Goal: Ask a question: Seek information or help from site administrators or community

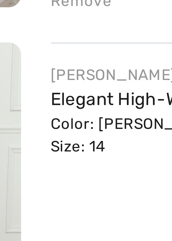
scroll to position [364, 0]
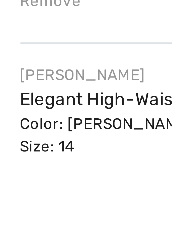
click at [56, 153] on link "Elegant High-Waist A-Line Skirt Style 259151" at bounding box center [88, 152] width 74 height 4
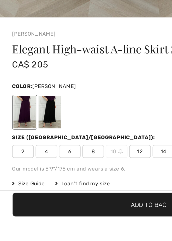
scroll to position [160, 0]
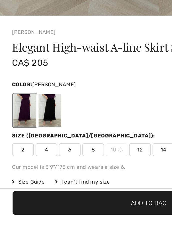
click at [17, 223] on span "Size Guide" at bounding box center [16, 221] width 19 height 5
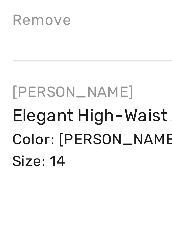
scroll to position [388, 0]
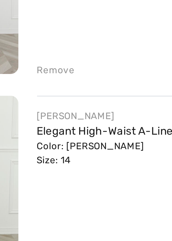
click at [54, 127] on link "Elegant High-Waist A-Line Skirt Style 259151" at bounding box center [88, 127] width 74 height 4
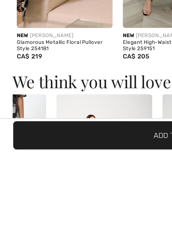
scroll to position [0, 85]
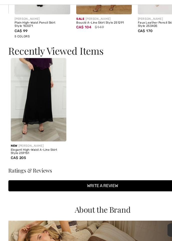
click at [30, 155] on div "New FRANK LYMAN Elegant High-Waist A-Line Skirt Style 259151 CA$ 205" at bounding box center [32, 146] width 47 height 22
click at [22, 160] on h3 "Ratings & Reviews" at bounding box center [86, 159] width 158 height 5
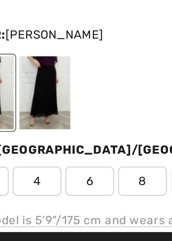
scroll to position [152, 0]
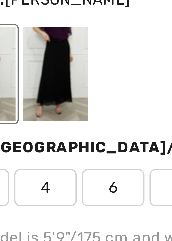
click at [29, 192] on div at bounding box center [28, 190] width 13 height 19
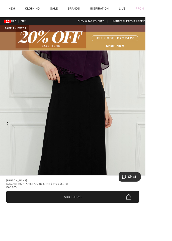
scroll to position [0, 0]
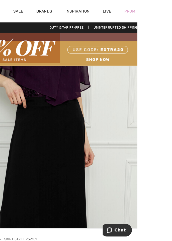
click at [166, 5] on div "Prom" at bounding box center [166, 10] width 22 height 21
click at [172, 11] on div "Prom" at bounding box center [166, 10] width 22 height 21
click at [170, 11] on link "Prom" at bounding box center [166, 10] width 10 height 5
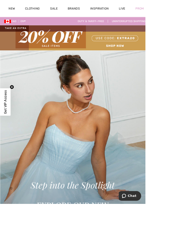
click at [152, 30] on img at bounding box center [86, 45] width 172 height 30
click at [155, 31] on img at bounding box center [86, 45] width 172 height 30
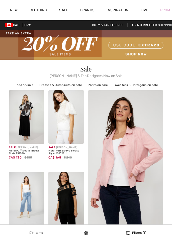
click at [172, 9] on div "Prom" at bounding box center [166, 10] width 22 height 21
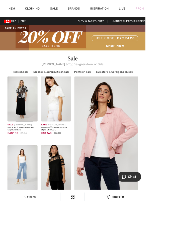
click at [172, 10] on div "Prom" at bounding box center [166, 10] width 22 height 21
click at [172, 11] on div "Prom" at bounding box center [166, 10] width 22 height 21
click at [172, 10] on div "Prom" at bounding box center [166, 10] width 22 height 21
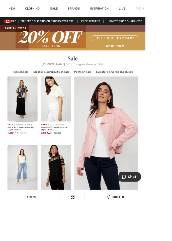
click at [172, 13] on div "Prom" at bounding box center [166, 10] width 22 height 21
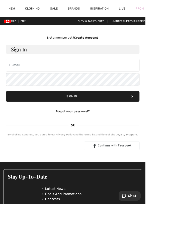
click at [172, 12] on div "Prom" at bounding box center [166, 10] width 22 height 21
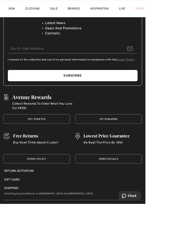
scroll to position [196, 0]
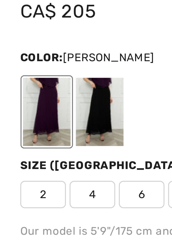
scroll to position [200, 0]
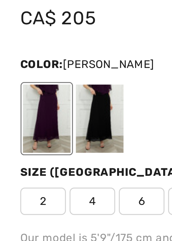
click at [10, 139] on div at bounding box center [14, 142] width 13 height 19
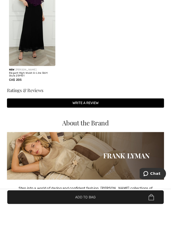
scroll to position [703, 0]
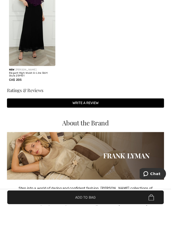
click at [28, 85] on img at bounding box center [32, 66] width 47 height 70
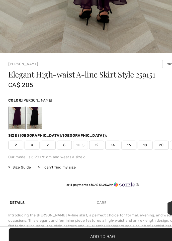
scroll to position [1114, 0]
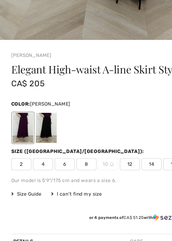
click at [29, 131] on div at bounding box center [28, 133] width 13 height 19
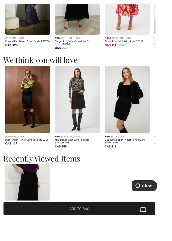
scroll to position [0, 0]
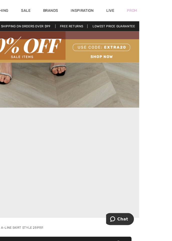
click at [172, 13] on div "Prom" at bounding box center [166, 10] width 22 height 21
click at [172, 16] on div "Prom" at bounding box center [166, 10] width 22 height 21
click at [172, 13] on div "Prom" at bounding box center [166, 10] width 22 height 21
click at [172, 14] on div "Prom" at bounding box center [166, 10] width 22 height 21
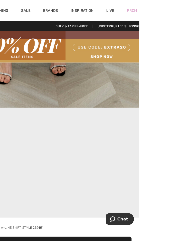
click at [172, 14] on div "Prom" at bounding box center [166, 10] width 22 height 21
click at [129, 156] on video "Your browser does not support the video tag." at bounding box center [86, 146] width 172 height 86
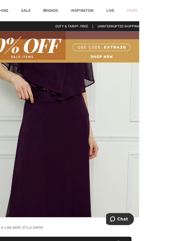
click at [172, 12] on div "Prom" at bounding box center [166, 10] width 22 height 21
click at [172, 14] on div "Prom" at bounding box center [166, 10] width 22 height 21
click at [172, 12] on div "Prom" at bounding box center [166, 10] width 22 height 21
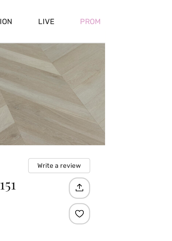
scroll to position [219, 0]
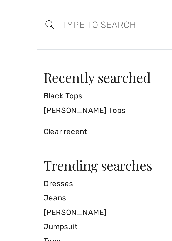
scroll to position [0, 0]
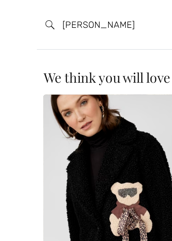
type input "[PERSON_NAME]"
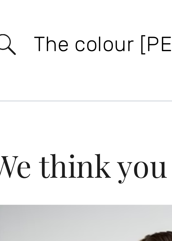
scroll to position [4, 0]
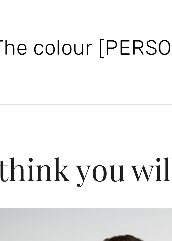
click at [49, 12] on input "The colour berry" at bounding box center [72, 11] width 93 height 15
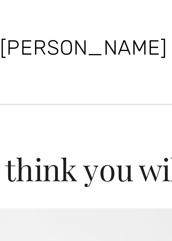
click at [40, 12] on input "[PERSON_NAME]" at bounding box center [72, 11] width 93 height 15
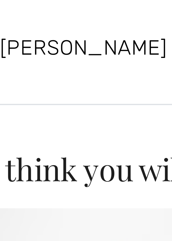
type input "berry tops"
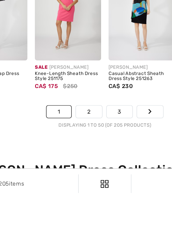
scroll to position [1197, 0]
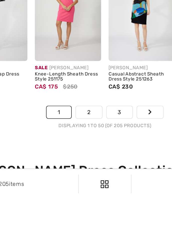
click at [75, 195] on link "2" at bounding box center [78, 194] width 14 height 7
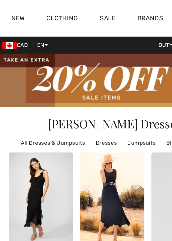
scroll to position [0, 0]
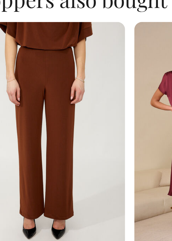
scroll to position [677, 0]
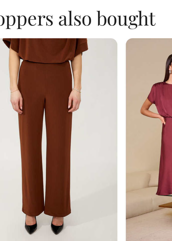
click at [21, 163] on img at bounding box center [29, 166] width 52 height 77
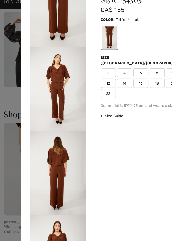
scroll to position [0, 0]
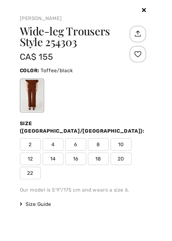
click at [114, 24] on h1 "Wide-leg Trousers Style 254303" at bounding box center [118, 21] width 69 height 13
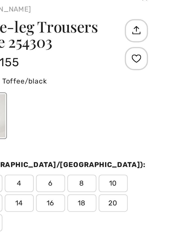
click at [154, 34] on div at bounding box center [154, 32] width 10 height 10
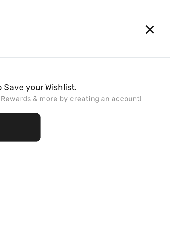
click at [159, 13] on div "✕" at bounding box center [159, 12] width 13 height 11
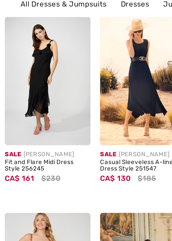
checkbox input "true"
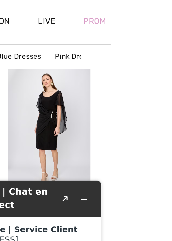
scroll to position [961, 0]
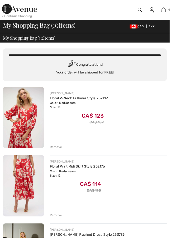
checkbox input "true"
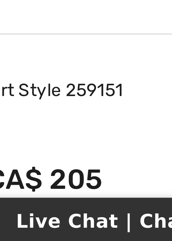
scroll to position [435, 0]
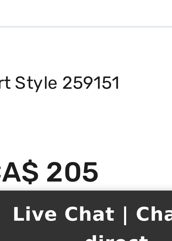
click at [111, 85] on div "Color: Berry Size: 14" at bounding box center [88, 87] width 74 height 9
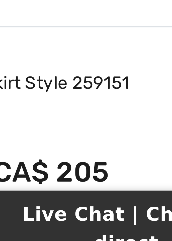
click at [110, 86] on div "Color: Berry Size: 14" at bounding box center [88, 87] width 74 height 9
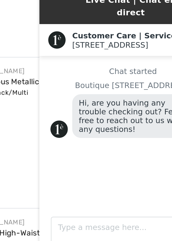
scroll to position [441, 0]
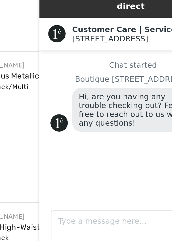
click at [55, 63] on div "Chat started Boutique 1ère Avenue Hi, are you having any trouble checking out? …" at bounding box center [78, 41] width 76 height 55
click at [51, 49] on div "Chat started Boutique 1ère Avenue Hi, are you having any trouble checking out? …" at bounding box center [78, 41] width 76 height 55
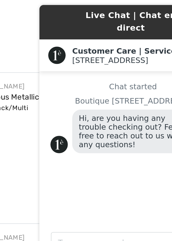
scroll to position [441, 0]
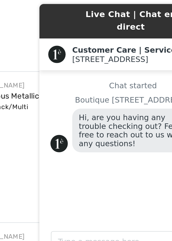
click at [42, 59] on img at bounding box center [44, 63] width 8 height 8
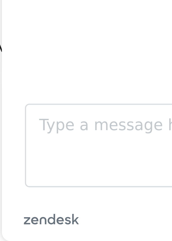
scroll to position [531, 0]
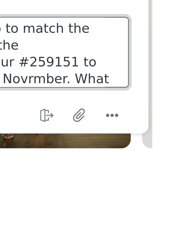
scroll to position [641, 0]
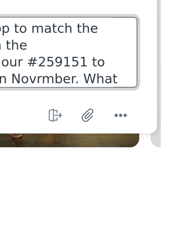
type textarea "I am looking for a top to match the high waisted skirt in the berry colour #259…"
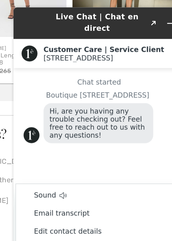
scroll to position [765, 0]
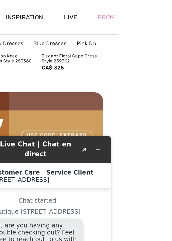
scroll to position [634, 0]
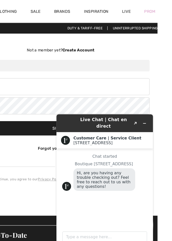
click at [141, 10] on link "Live" at bounding box center [145, 10] width 8 height 5
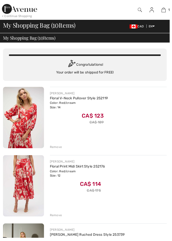
click at [165, 12] on img at bounding box center [166, 10] width 4 height 6
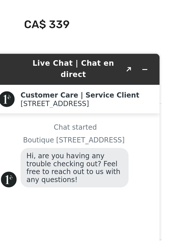
scroll to position [169, 0]
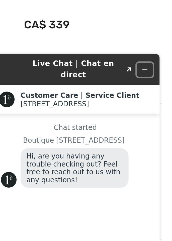
click at [66, 57] on button "Minimize widget" at bounding box center [66, 58] width 8 height 7
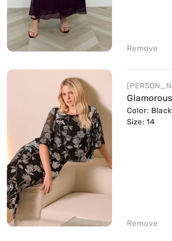
scroll to position [452, 0]
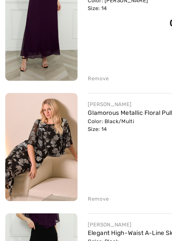
click at [26, 150] on img at bounding box center [24, 153] width 42 height 62
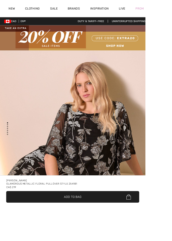
checkbox input "true"
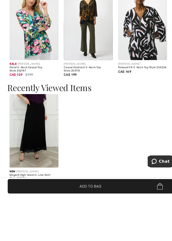
scroll to position [750, 0]
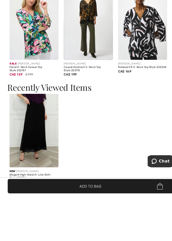
click at [23, 186] on img at bounding box center [32, 180] width 47 height 70
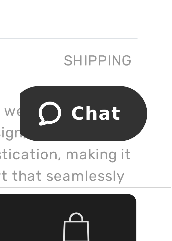
scroll to position [215, 0]
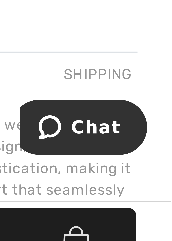
click at [154, 198] on div "Shipping" at bounding box center [157, 198] width 17 height 9
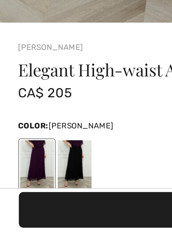
scroll to position [127, 0]
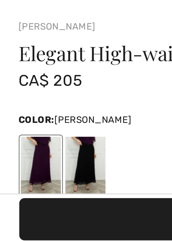
click at [11, 212] on div at bounding box center [14, 215] width 13 height 19
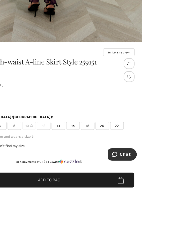
scroll to position [189, 0]
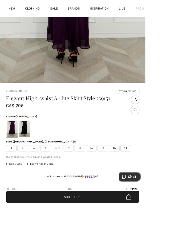
click at [131, 178] on span "Chat" at bounding box center [135, 178] width 10 height 5
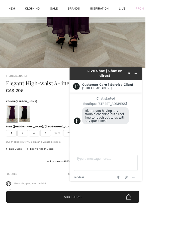
scroll to position [207, 0]
click at [82, 178] on textarea "Type a message here..." at bounding box center [112, 181] width 75 height 19
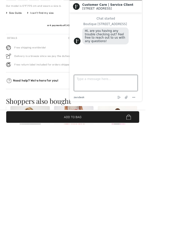
scroll to position [274, 0]
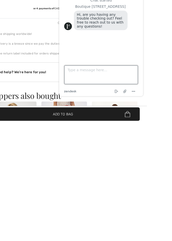
click at [86, 74] on textarea "Type a message here..." at bounding box center [102, 77] width 75 height 19
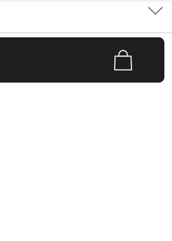
scroll to position [246, 0]
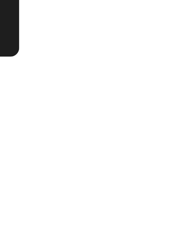
type textarea "I am looking for a top to match the skirt #259151 in the [PERSON_NAME] colour f…"
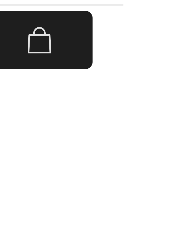
scroll to position [248, 0]
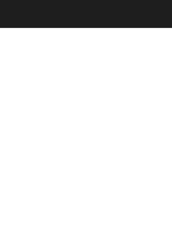
scroll to position [327, 0]
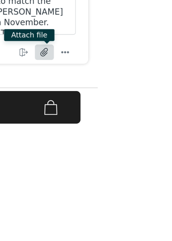
scroll to position [371, 0]
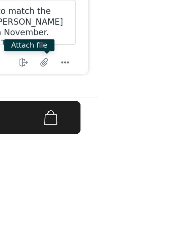
click at [172, 241] on div "[PERSON_NAME] Elegant High-waist A-line Skirt Style 259151 CA$ 205 ✔ Added to B…" at bounding box center [86, 233] width 172 height 17
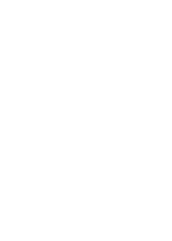
scroll to position [437, 0]
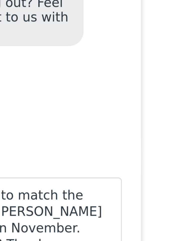
scroll to position [444, 0]
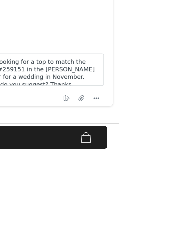
scroll to position [558, 0]
click at [41, 8] on icon "Menu" at bounding box center [42, 7] width 6 height 6
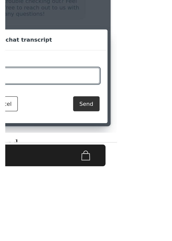
scroll to position [573, 0]
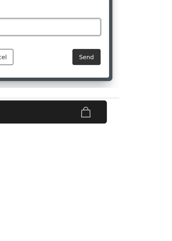
scroll to position [573, 0]
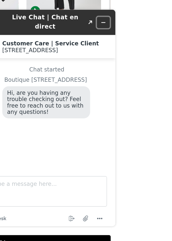
click at [54, 15] on button "Minimize widget" at bounding box center [54, 15] width 8 height 7
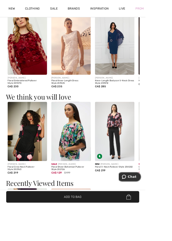
scroll to position [665, 0]
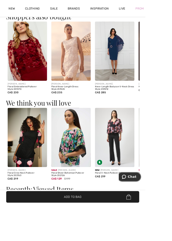
click at [130, 179] on span "Chat" at bounding box center [126, 177] width 7 height 5
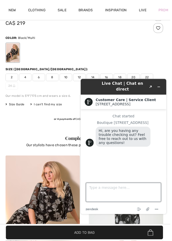
scroll to position [290, 0]
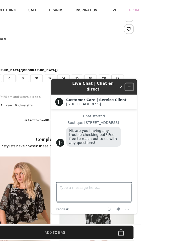
click at [130, 87] on button "Minimize widget" at bounding box center [130, 86] width 8 height 7
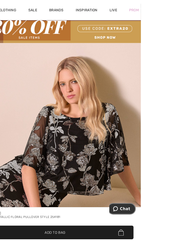
scroll to position [0, 0]
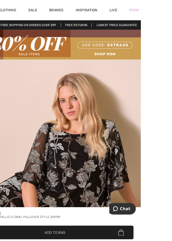
click at [172, 11] on div "Prom" at bounding box center [166, 10] width 22 height 21
